Goal: Transaction & Acquisition: Purchase product/service

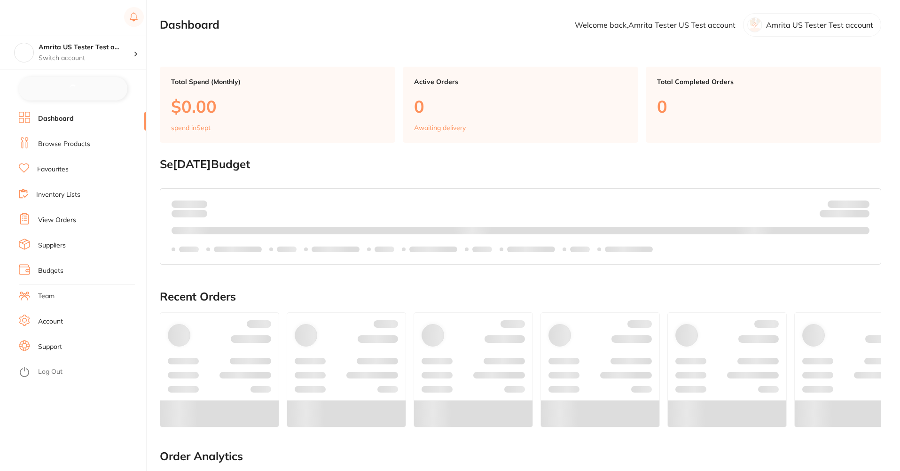
checkbox input "false"
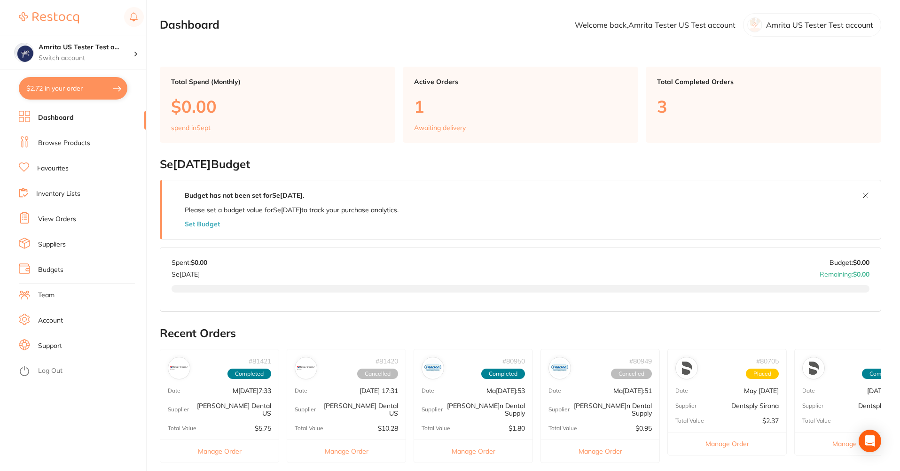
click at [77, 141] on link "Browse Products" at bounding box center [64, 143] width 52 height 9
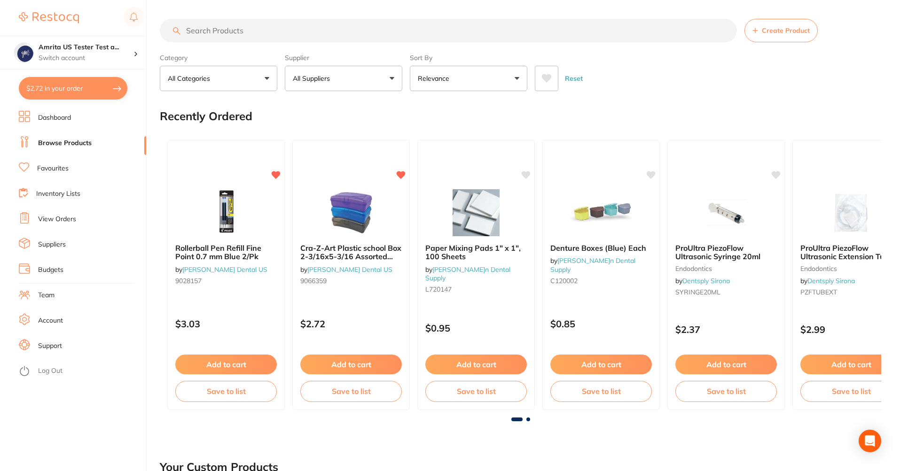
click at [360, 81] on button "All Suppliers" at bounding box center [343, 78] width 117 height 25
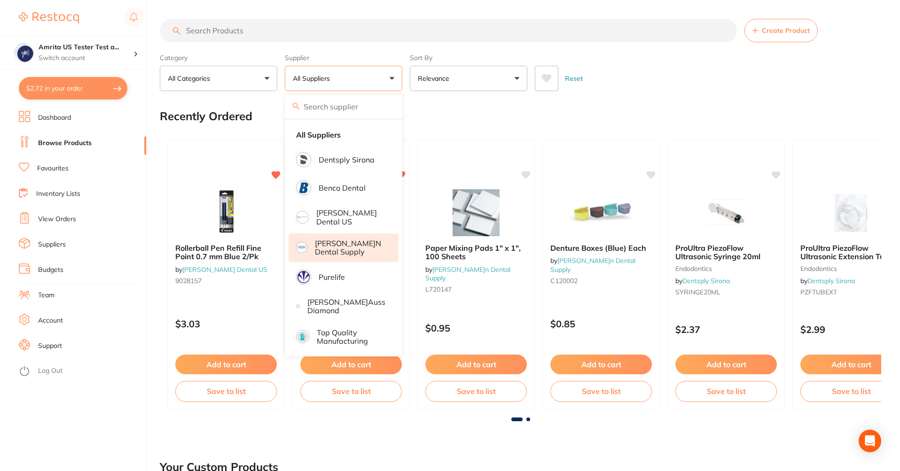
click at [371, 251] on p "[PERSON_NAME]n Dental Supply" at bounding box center [350, 247] width 70 height 17
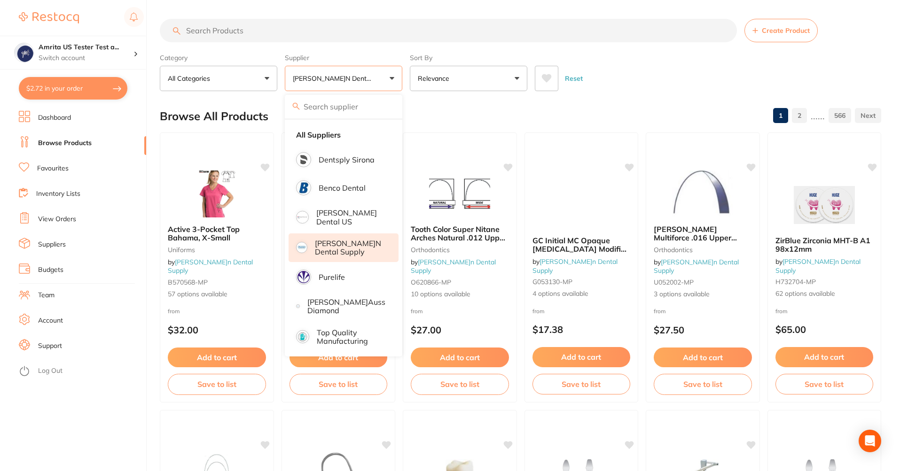
click at [442, 87] on button "Relevance" at bounding box center [468, 78] width 117 height 25
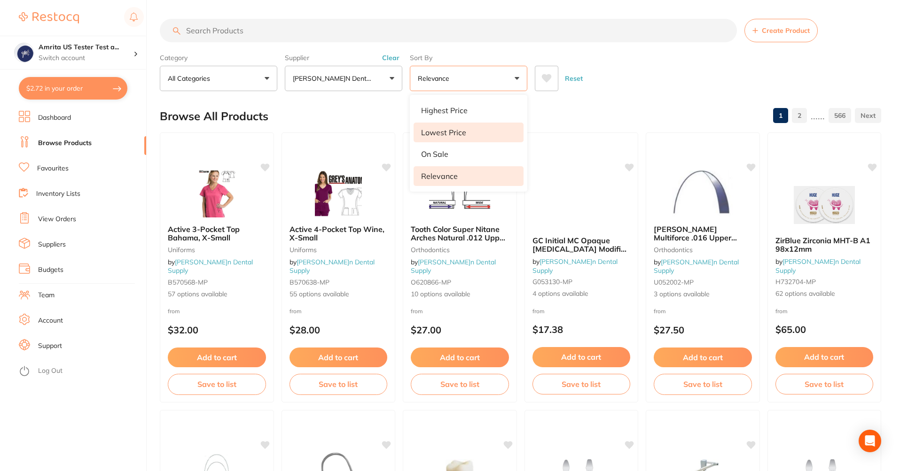
click at [456, 136] on p "Lowest Price" at bounding box center [443, 132] width 45 height 8
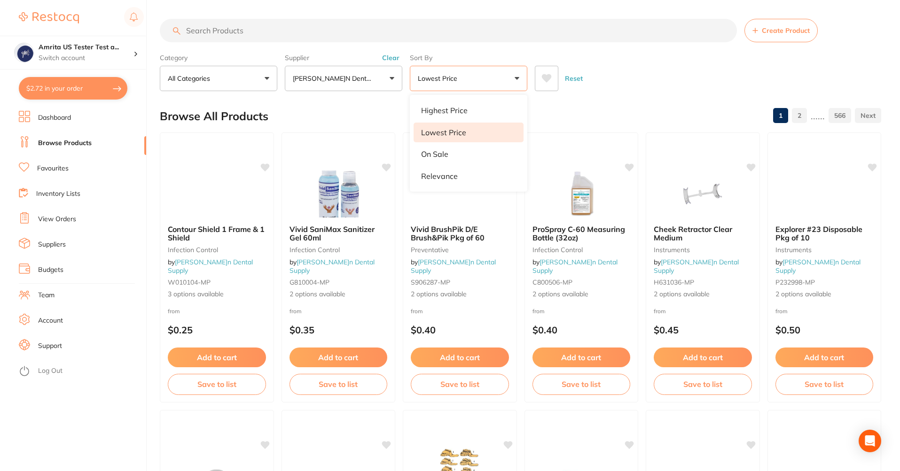
click at [654, 111] on div "Browse All Products 1 2 ...... 566" at bounding box center [520, 116] width 721 height 31
